Goal: Check status: Check status

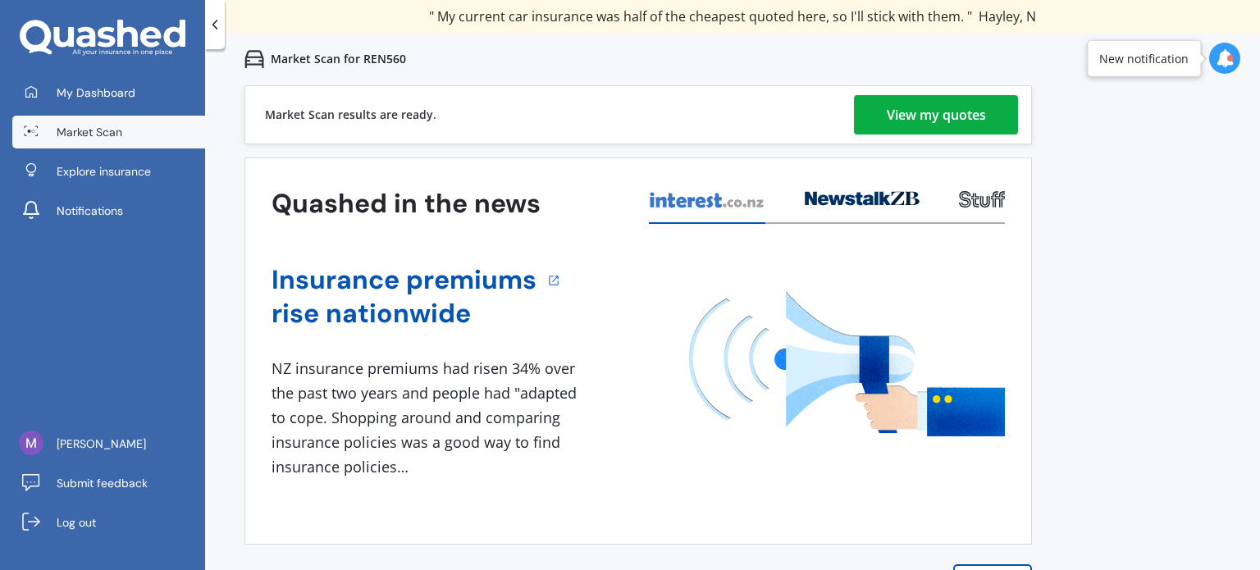
click at [918, 114] on div "View my quotes" at bounding box center [936, 114] width 99 height 39
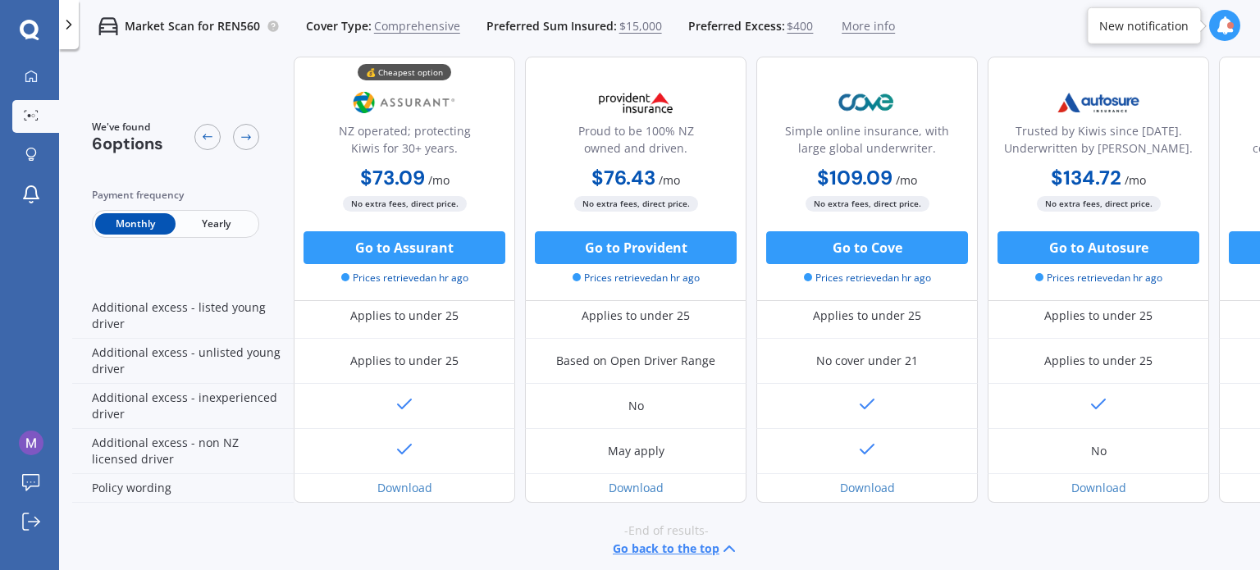
scroll to position [837, 0]
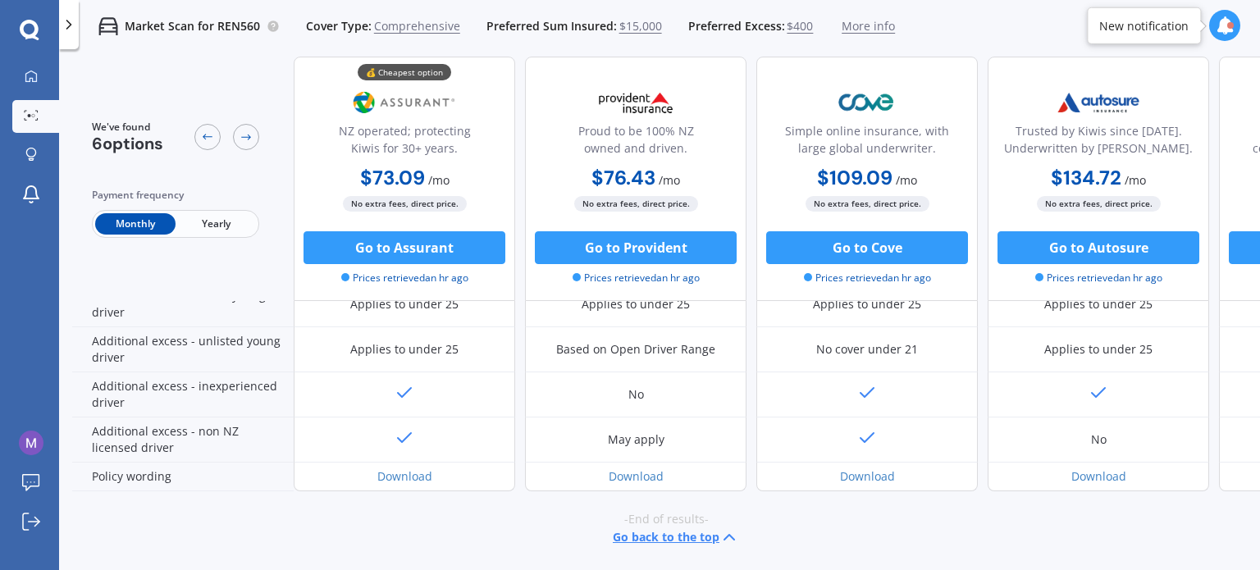
click at [901, 511] on div "-End of results- Go back to the top" at bounding box center [666, 528] width 1188 height 75
click at [857, 537] on div "-End of results- Go back to the top" at bounding box center [666, 528] width 1188 height 75
click at [466, 511] on div "-End of results- Go back to the top" at bounding box center [666, 528] width 1188 height 75
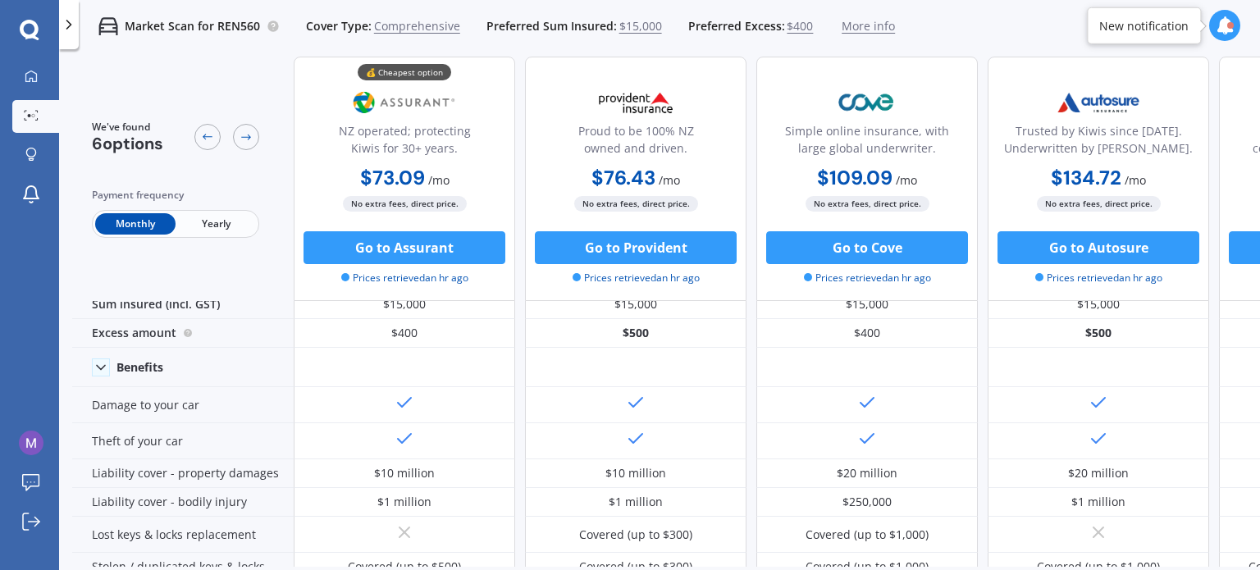
scroll to position [0, 0]
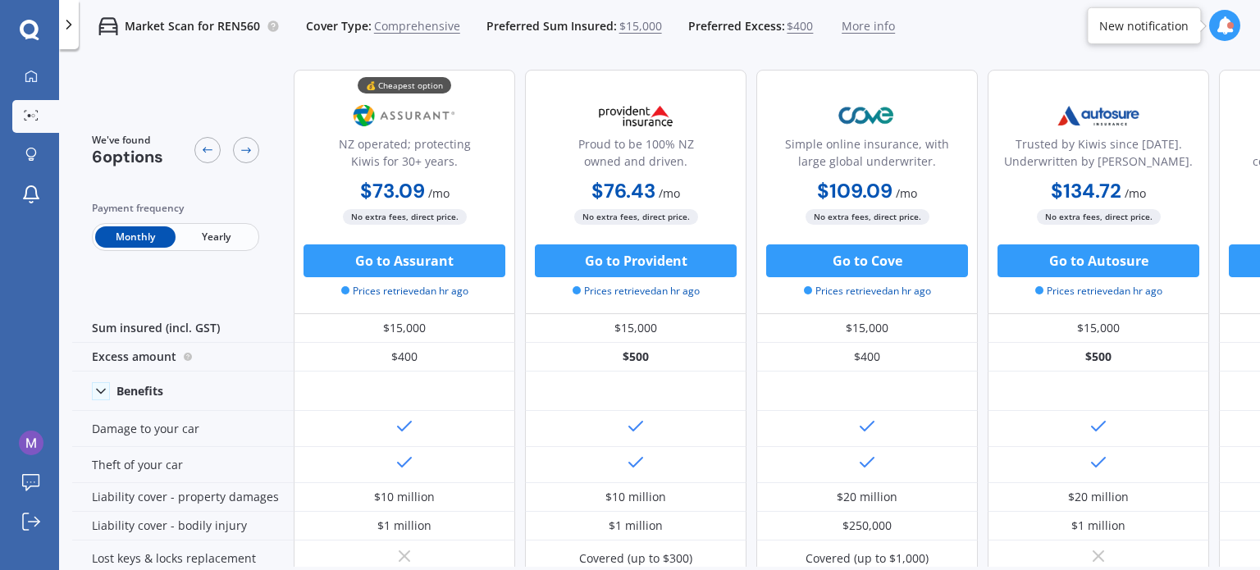
click at [957, 32] on div "Market Scan for REN560 Cover Type: Comprehensive Preferred Sum Insured: $15,000…" at bounding box center [659, 26] width 1201 height 53
click at [519, 50] on div "Market Scan for REN560 Cover Type: Comprehensive Preferred Sum Insured: $15,000…" at bounding box center [487, 26] width 816 height 53
click at [532, 50] on div "Market Scan for REN560 Cover Type: Comprehensive Preferred Sum Insured: $15,000…" at bounding box center [487, 26] width 816 height 53
click at [959, 41] on div "Market Scan for REN560 Cover Type: Comprehensive Preferred Sum Insured: $15,000…" at bounding box center [659, 26] width 1201 height 53
